Goal: Task Accomplishment & Management: Manage account settings

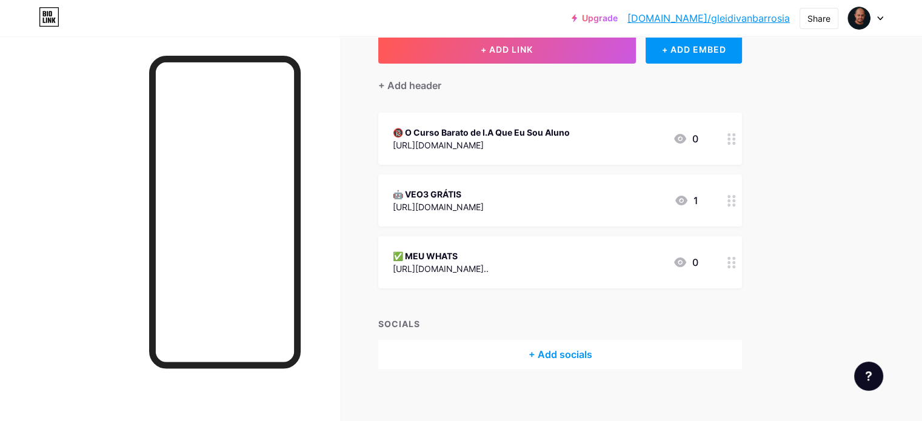
scroll to position [86, 0]
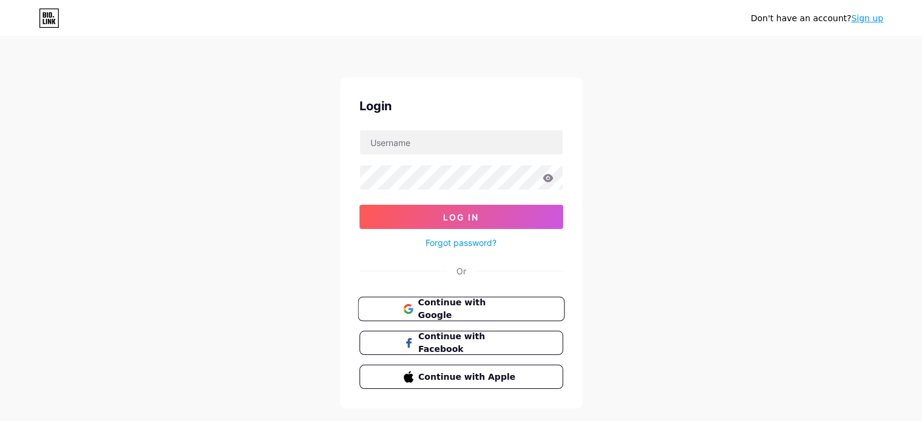
click at [438, 306] on span "Continue with Google" at bounding box center [468, 310] width 101 height 26
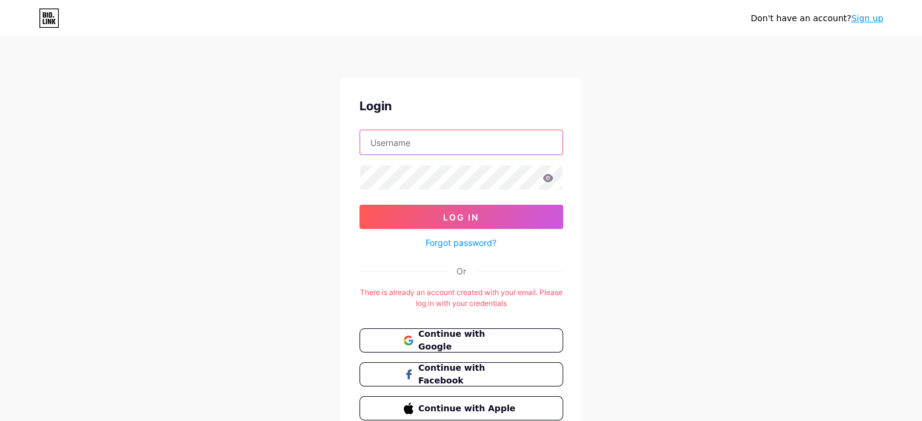
click at [420, 148] on input "text" at bounding box center [461, 142] width 203 height 24
type input "gerenciacdmapp@gmail.com"
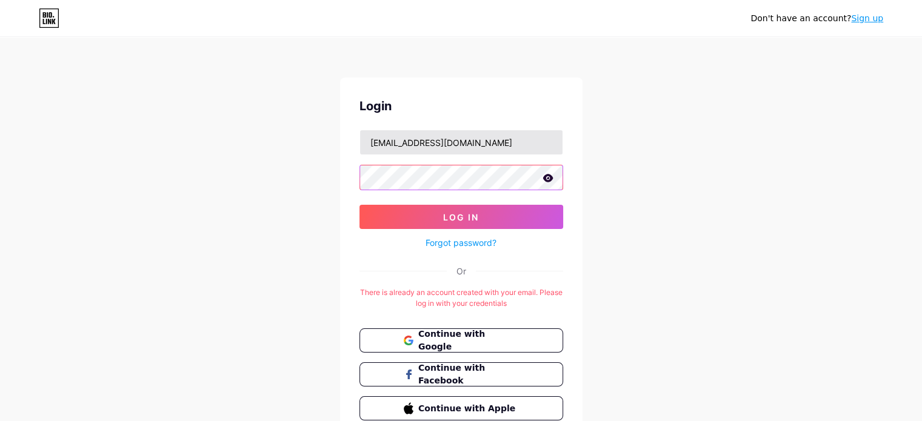
click at [360, 205] on button "Log In" at bounding box center [462, 217] width 204 height 24
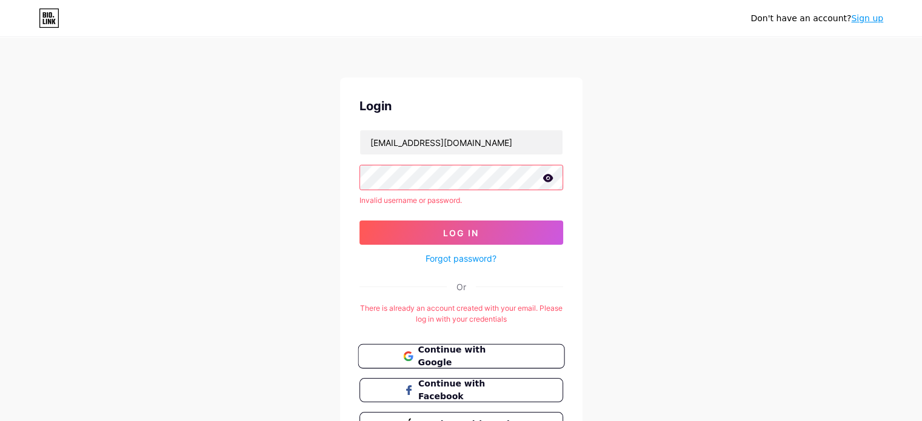
click at [440, 351] on span "Continue with Google" at bounding box center [468, 357] width 101 height 26
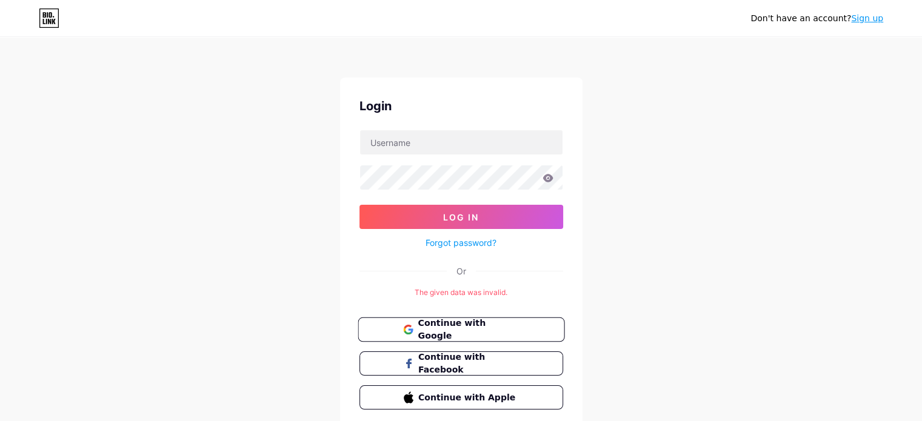
click at [457, 332] on span "Continue with Google" at bounding box center [468, 330] width 101 height 26
click at [446, 329] on span "Continue with Google" at bounding box center [468, 330] width 101 height 26
click at [513, 147] on input "text" at bounding box center [461, 142] width 203 height 24
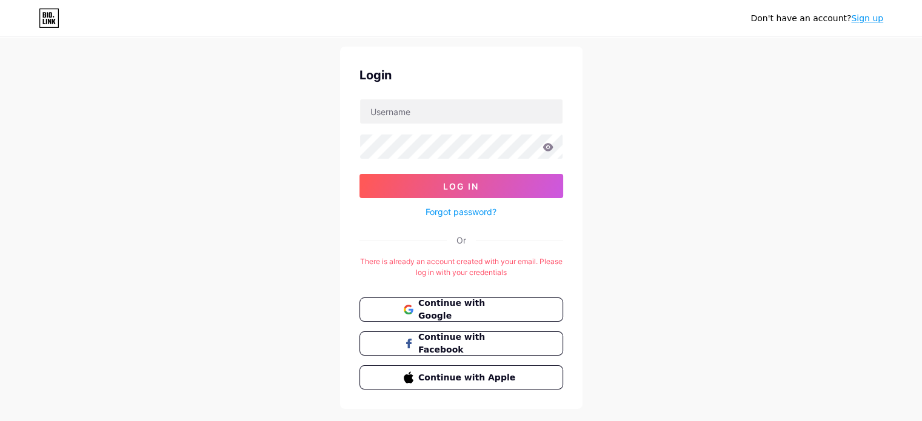
scroll to position [56, 0]
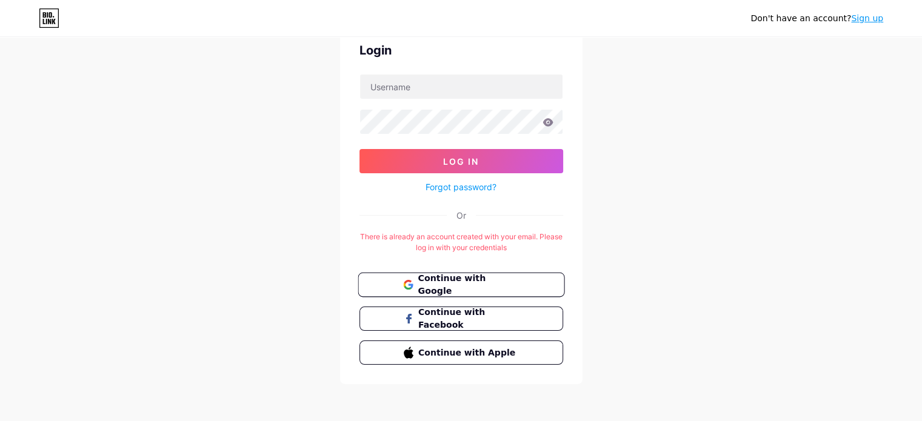
click at [483, 289] on span "Continue with Google" at bounding box center [468, 285] width 101 height 26
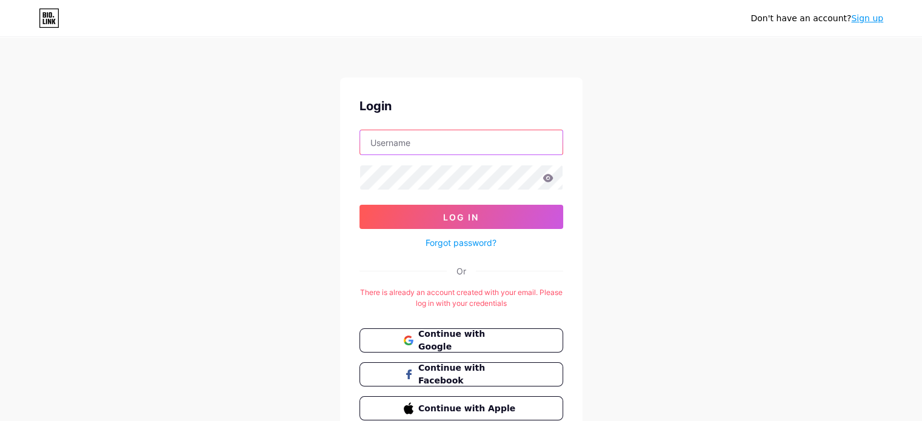
click at [425, 143] on input "text" at bounding box center [461, 142] width 203 height 24
type input "gleidivancdm@gmail.com"
click at [360, 205] on button "Log In" at bounding box center [462, 217] width 204 height 24
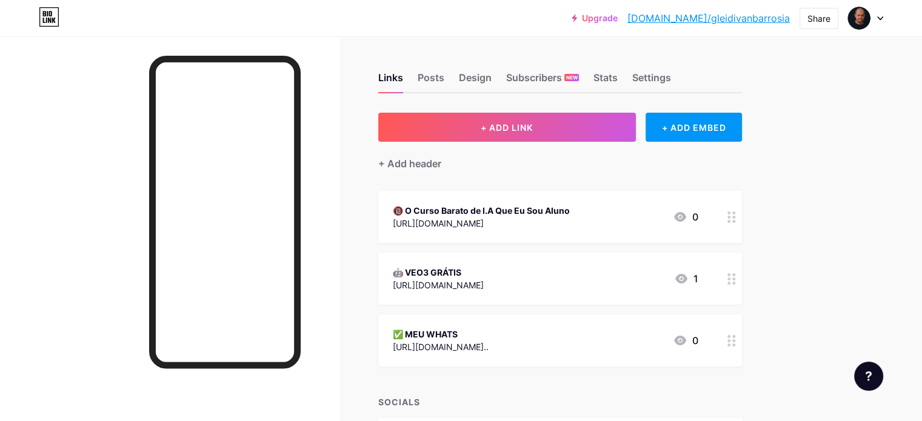
click at [484, 283] on div "[URL][DOMAIN_NAME]" at bounding box center [438, 285] width 91 height 13
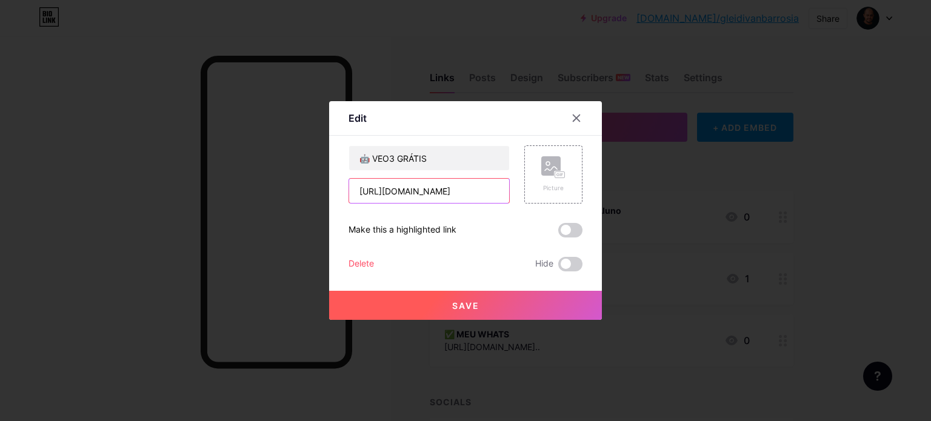
click at [477, 192] on input "[URL][DOMAIN_NAME]" at bounding box center [429, 191] width 160 height 24
click at [568, 231] on span at bounding box center [571, 230] width 24 height 15
click at [559, 233] on input "checkbox" at bounding box center [559, 233] width 0 height 0
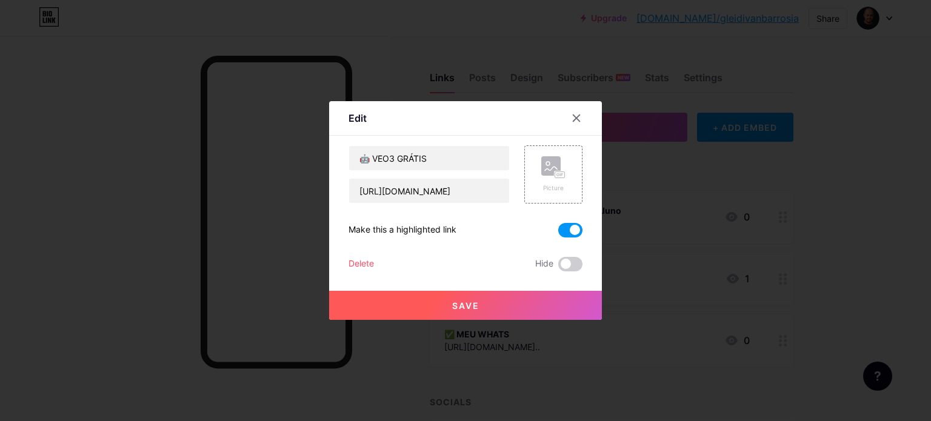
click at [568, 231] on span at bounding box center [571, 230] width 24 height 15
click at [559, 233] on input "checkbox" at bounding box center [559, 233] width 0 height 0
click at [487, 303] on button "Save" at bounding box center [465, 305] width 273 height 29
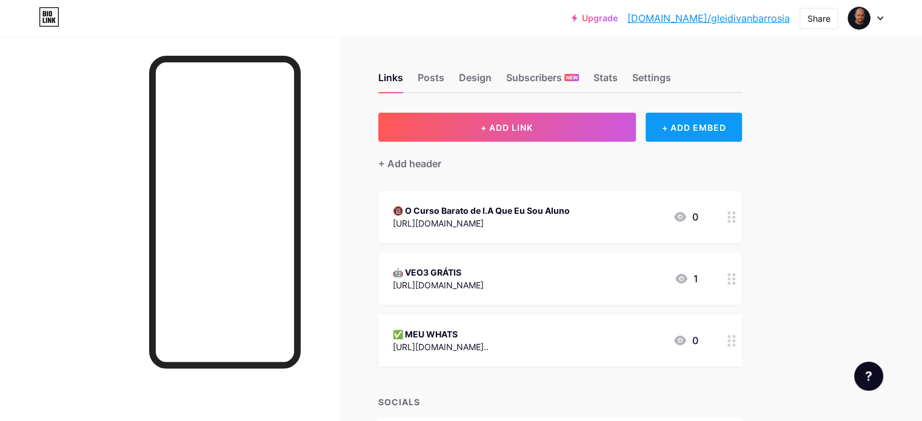
click at [731, 138] on div "+ ADD EMBED" at bounding box center [694, 127] width 96 height 29
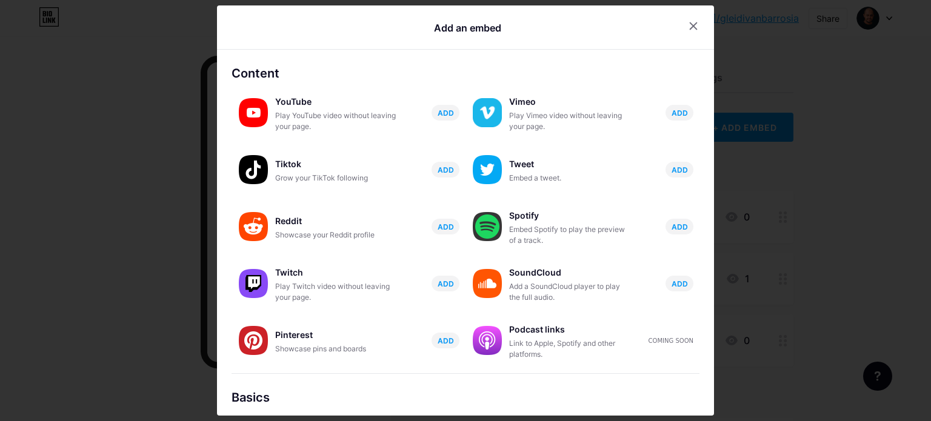
click at [689, 26] on icon at bounding box center [694, 26] width 10 height 10
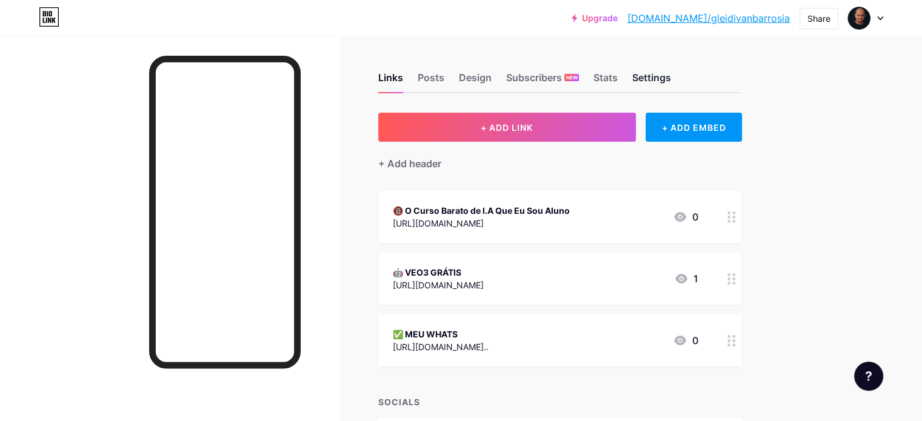
click at [671, 75] on div "Settings" at bounding box center [651, 81] width 39 height 22
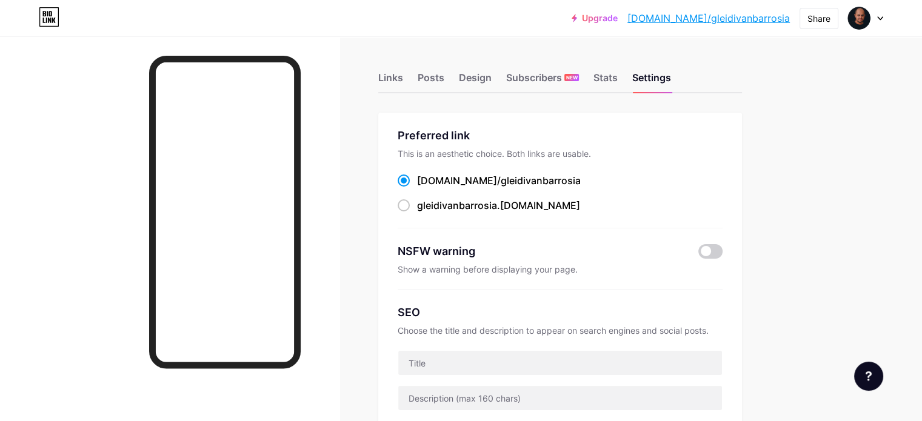
click at [403, 75] on div "Links" at bounding box center [390, 81] width 25 height 22
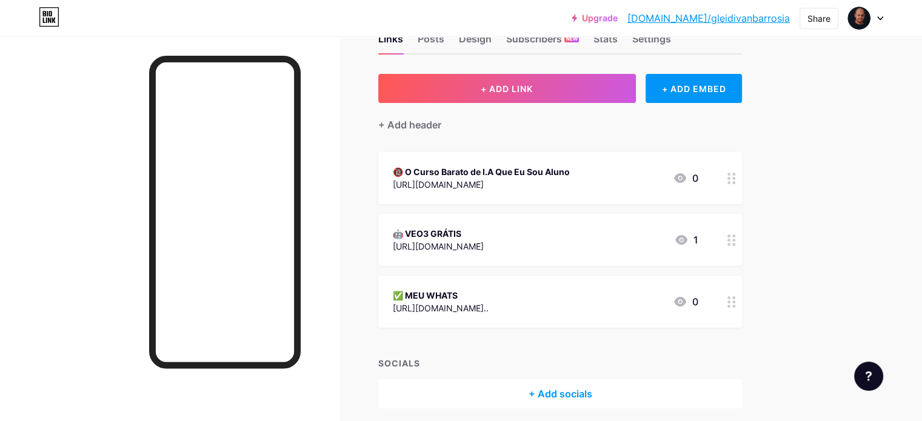
scroll to position [86, 0]
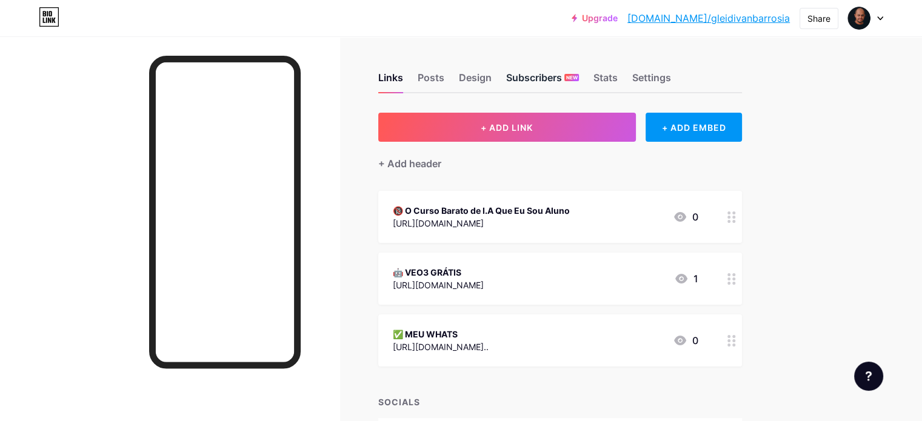
click at [576, 78] on div "Subscribers NEW" at bounding box center [542, 81] width 73 height 22
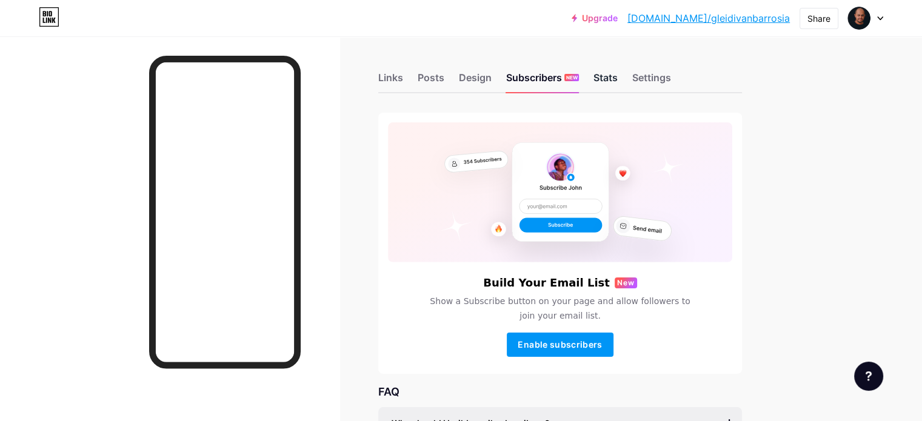
click at [618, 77] on div "Stats" at bounding box center [606, 81] width 24 height 22
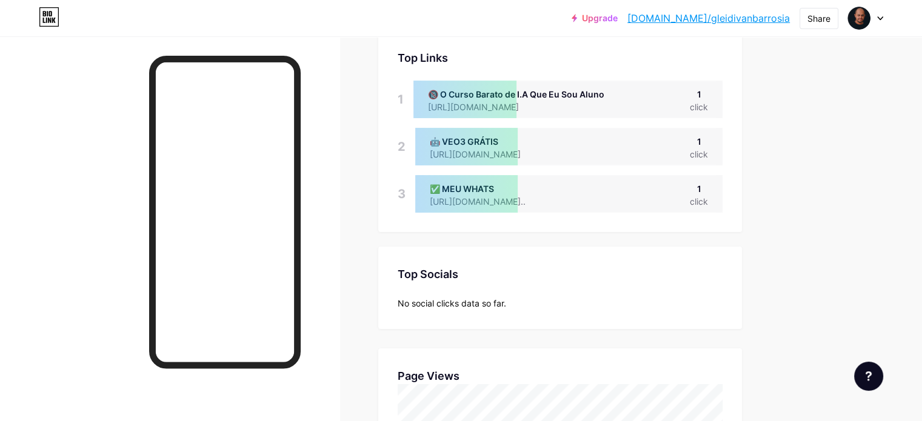
scroll to position [121, 0]
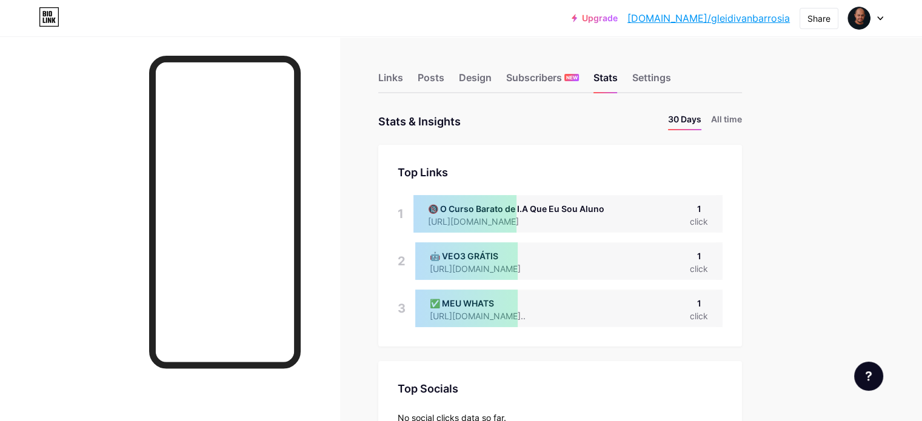
scroll to position [605985, 605485]
